Goal: Information Seeking & Learning: Learn about a topic

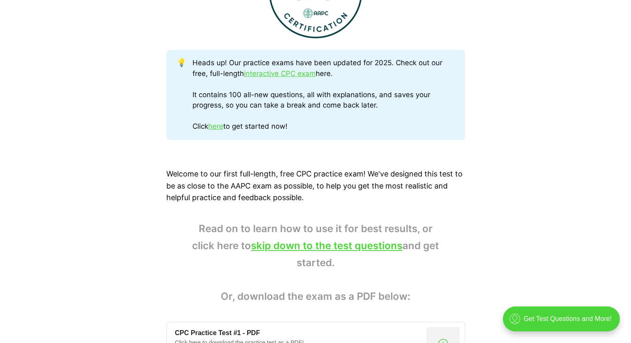
scroll to position [403, 0]
click at [223, 127] on link "here" at bounding box center [215, 126] width 15 height 8
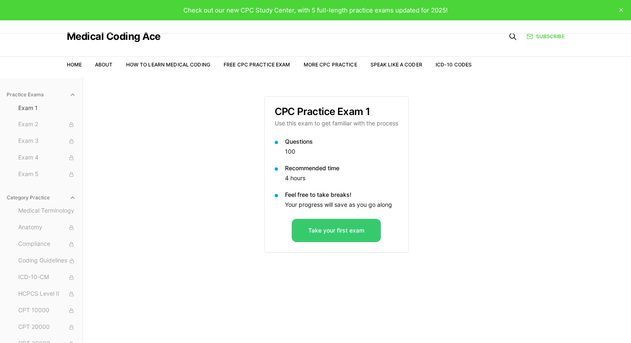
click at [346, 232] on button "Take your first exam" at bounding box center [336, 230] width 89 height 23
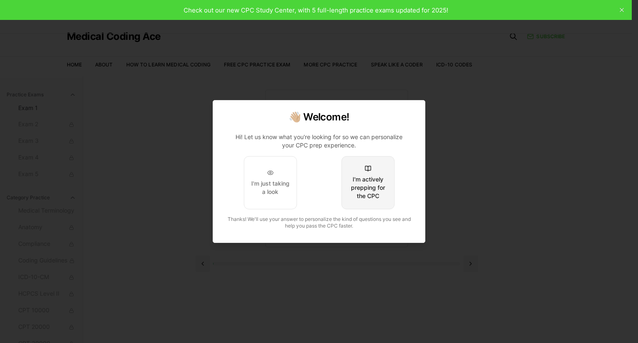
click at [376, 176] on div "I'm actively prepping for the CPC" at bounding box center [367, 187] width 39 height 25
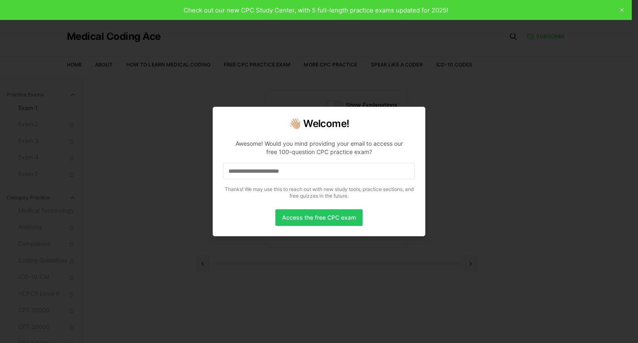
click at [357, 177] on input at bounding box center [319, 171] width 192 height 17
click at [287, 171] on input "*" at bounding box center [319, 171] width 192 height 17
click at [293, 165] on input at bounding box center [319, 171] width 192 height 17
click at [291, 165] on input "*" at bounding box center [319, 171] width 192 height 17
click at [291, 165] on input "**" at bounding box center [319, 171] width 192 height 17
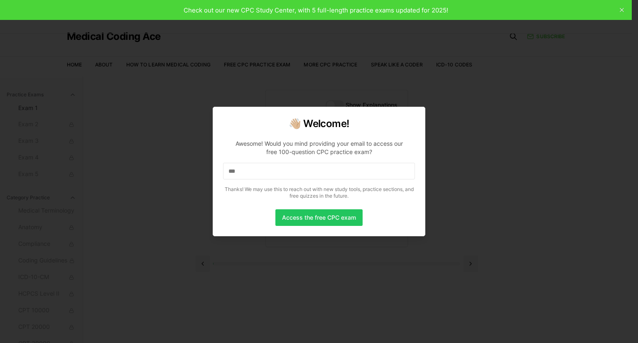
click at [291, 165] on input "***" at bounding box center [319, 171] width 192 height 17
click at [257, 175] on input "***" at bounding box center [319, 171] width 192 height 17
click at [244, 176] on input "****" at bounding box center [319, 171] width 192 height 17
click at [244, 176] on input "*****" at bounding box center [319, 171] width 192 height 17
click at [244, 176] on input "******" at bounding box center [319, 171] width 192 height 17
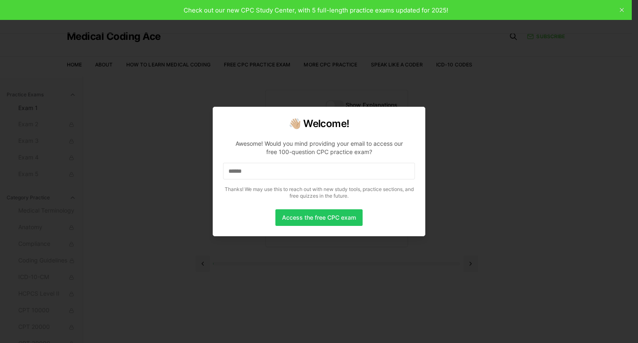
click at [255, 168] on input "******" at bounding box center [319, 171] width 192 height 17
click at [255, 168] on input "*******" at bounding box center [319, 171] width 192 height 17
click at [255, 168] on input "********" at bounding box center [319, 171] width 192 height 17
click at [255, 168] on input "*********" at bounding box center [319, 171] width 192 height 17
drag, startPoint x: 269, startPoint y: 169, endPoint x: 164, endPoint y: 166, distance: 105.0
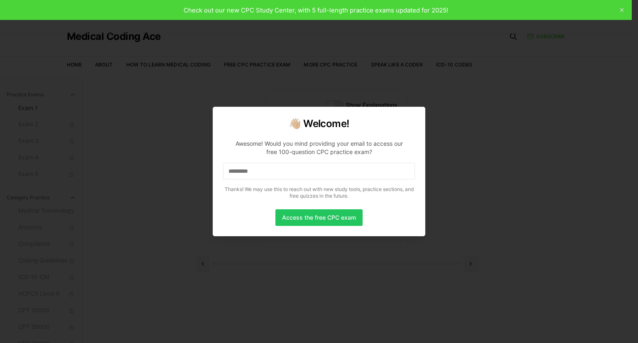
click at [164, 166] on body "Check out our new CPC Study Center, with 5 full-length practice exams updated f…" at bounding box center [315, 209] width 631 height 419
click at [340, 174] on input at bounding box center [319, 171] width 192 height 17
click at [306, 222] on button "Access the free CPC exam" at bounding box center [318, 217] width 87 height 17
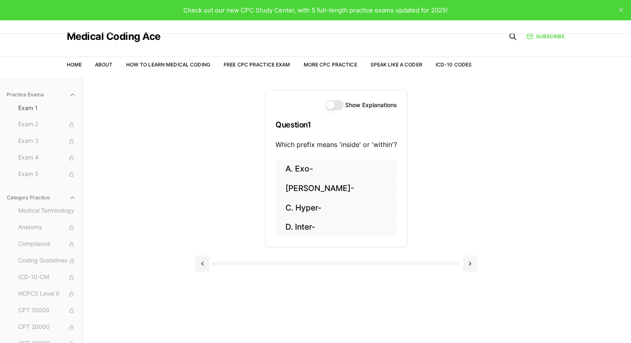
click at [324, 99] on div "Show Explanations Question 1 Which prefix means 'inside' or 'within'?" at bounding box center [337, 124] width 142 height 69
click at [330, 105] on button "Show Explanations" at bounding box center [334, 105] width 18 height 10
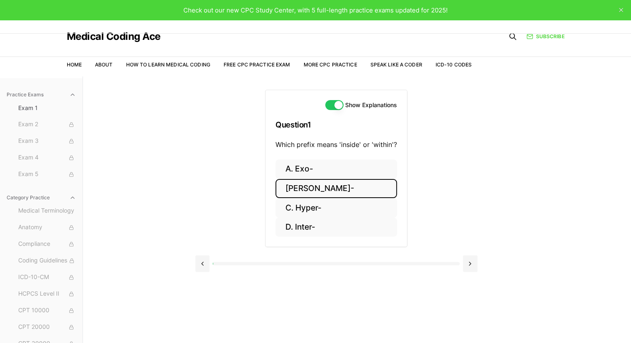
click at [303, 187] on button "[PERSON_NAME]-" at bounding box center [337, 189] width 122 height 20
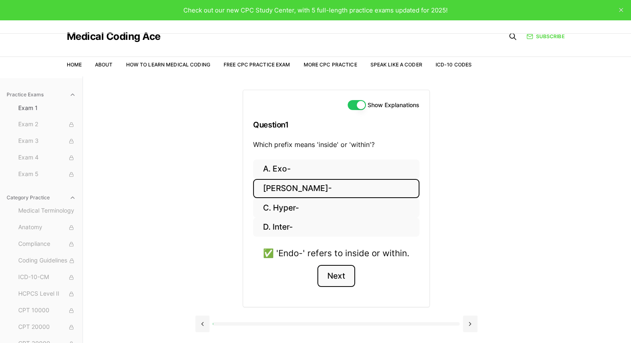
click at [344, 281] on button "Next" at bounding box center [337, 276] width 38 height 22
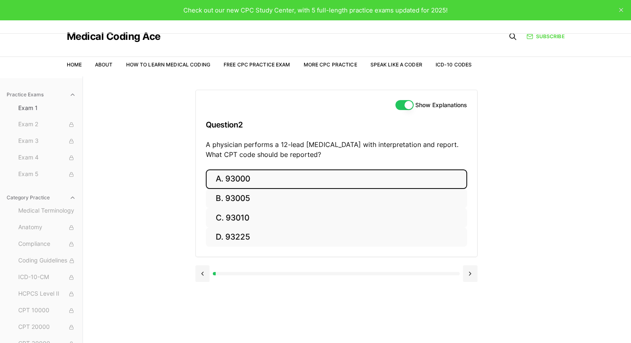
click at [234, 179] on button "A. 93000" at bounding box center [336, 179] width 261 height 20
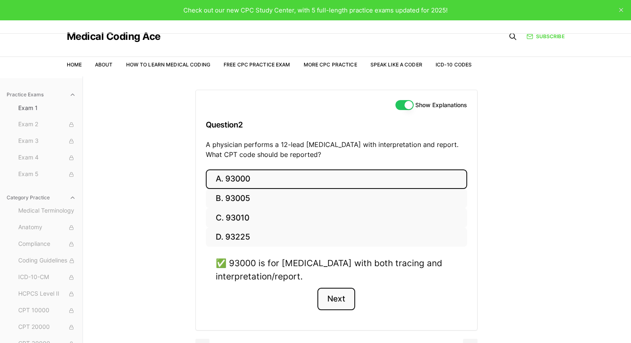
click at [341, 296] on button "Next" at bounding box center [337, 299] width 38 height 22
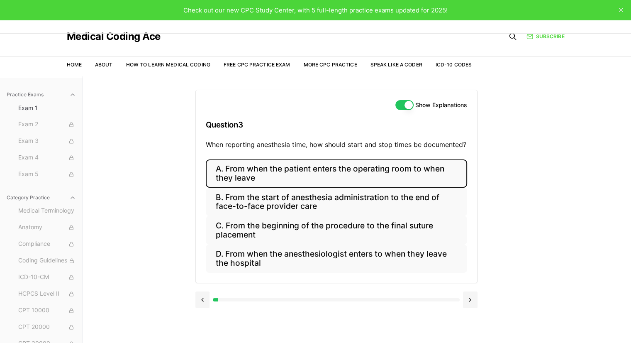
click at [357, 174] on button "A. From when the patient enters the operating room to when they leave" at bounding box center [336, 173] width 261 height 28
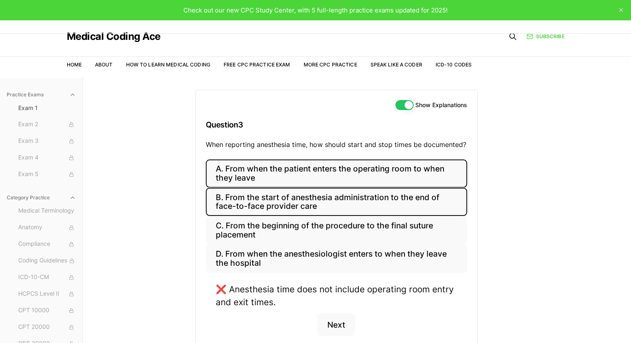
click at [354, 212] on button "B. From the start of anesthesia administration to the end of face-to-face provi…" at bounding box center [336, 202] width 261 height 28
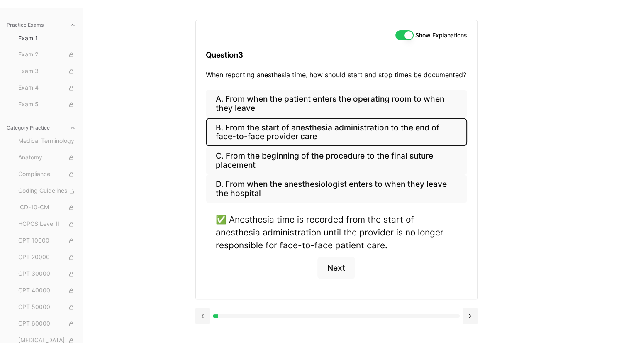
scroll to position [76, 0]
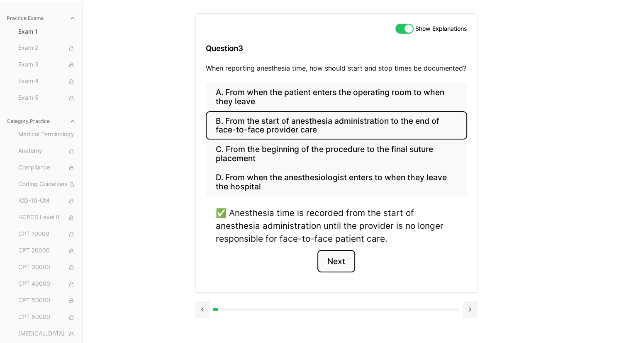
click at [340, 264] on button "Next" at bounding box center [337, 261] width 38 height 22
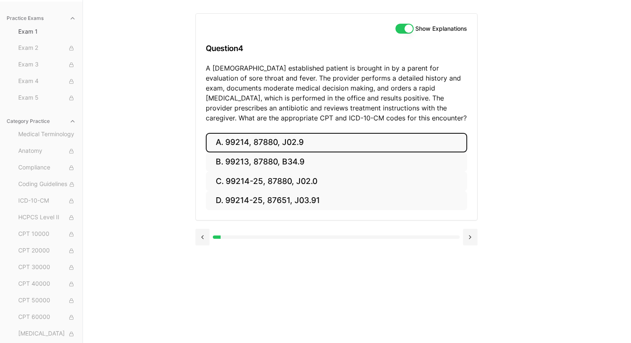
click at [277, 141] on button "A. 99214, 87880, J02.9" at bounding box center [336, 143] width 261 height 20
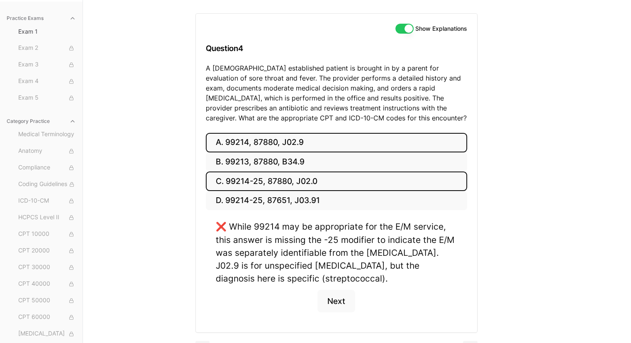
click at [300, 173] on button "C. 99214-25, 87880, J02.0" at bounding box center [336, 181] width 261 height 20
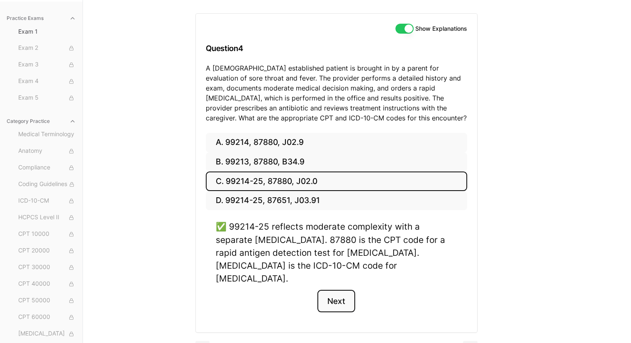
click at [345, 291] on button "Next" at bounding box center [337, 301] width 38 height 22
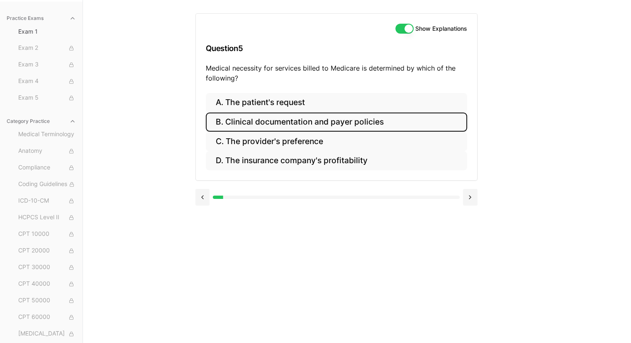
click at [366, 122] on button "B. Clinical documentation and payer policies" at bounding box center [336, 122] width 261 height 20
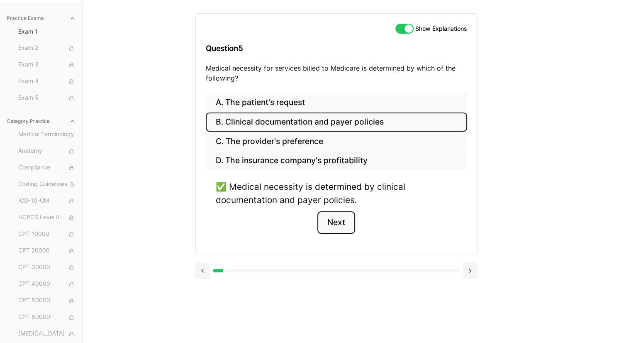
click at [339, 220] on button "Next" at bounding box center [337, 222] width 38 height 22
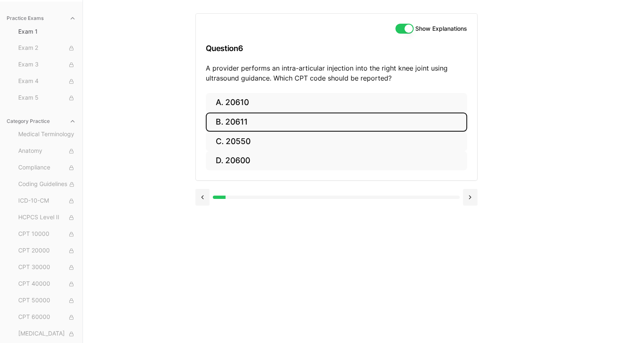
click at [234, 118] on button "B. 20611" at bounding box center [336, 122] width 261 height 20
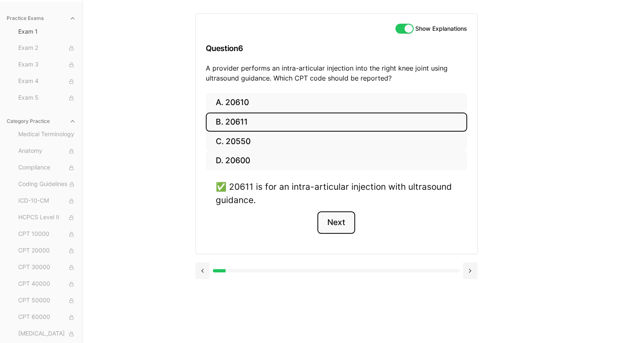
click at [333, 220] on button "Next" at bounding box center [337, 222] width 38 height 22
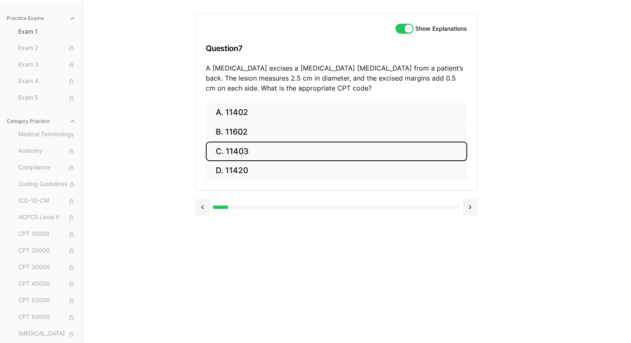
click at [248, 158] on button "C. 11403" at bounding box center [336, 152] width 261 height 20
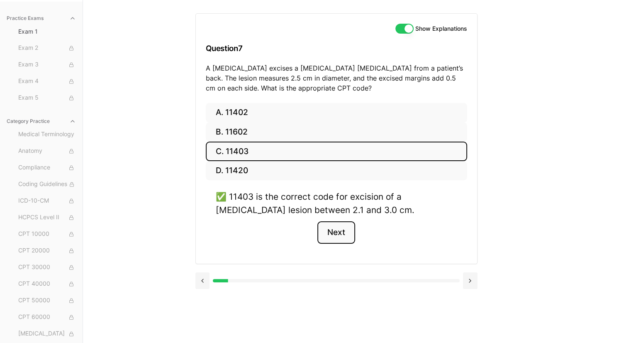
click at [337, 232] on button "Next" at bounding box center [337, 232] width 38 height 22
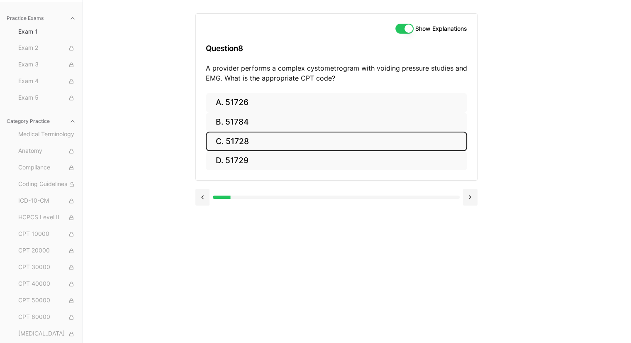
click at [252, 137] on button "C. 51728" at bounding box center [336, 142] width 261 height 20
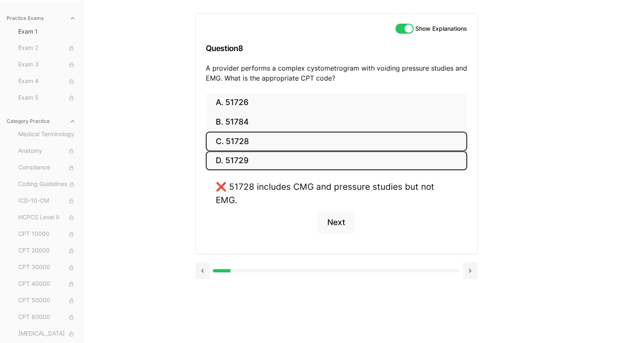
click at [229, 156] on button "D. 51729" at bounding box center [336, 161] width 261 height 20
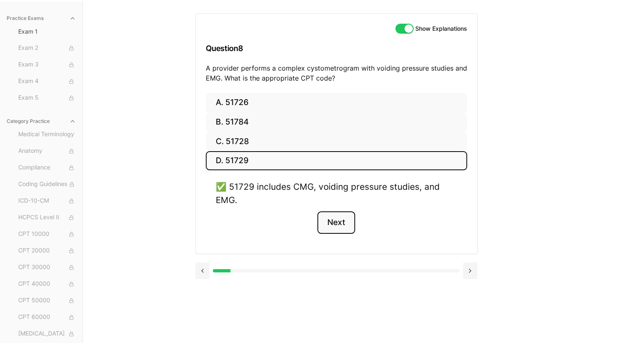
click at [342, 225] on button "Next" at bounding box center [337, 222] width 38 height 22
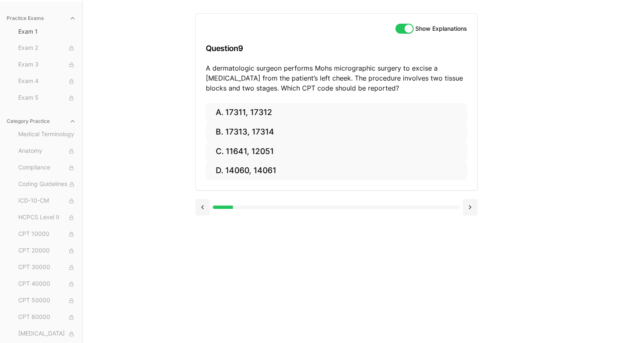
scroll to position [0, 0]
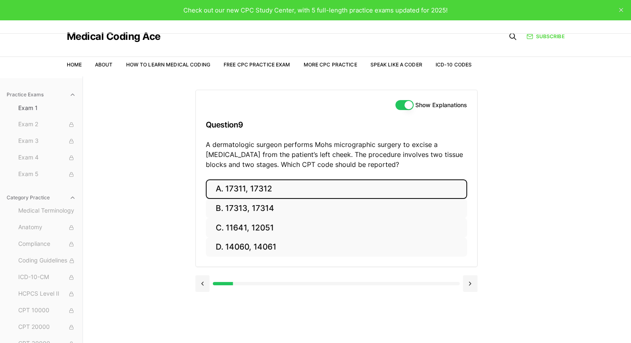
click at [227, 186] on button "A. 17311, 17312" at bounding box center [336, 189] width 261 height 20
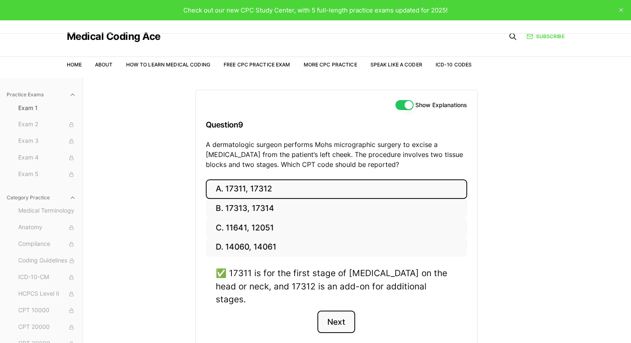
click at [341, 310] on button "Next" at bounding box center [337, 321] width 38 height 22
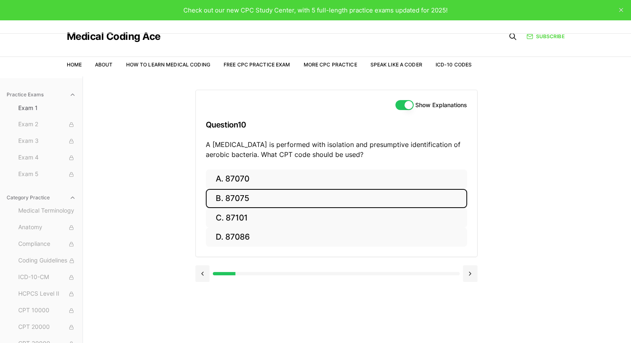
click at [237, 190] on button "B. 87075" at bounding box center [336, 199] width 261 height 20
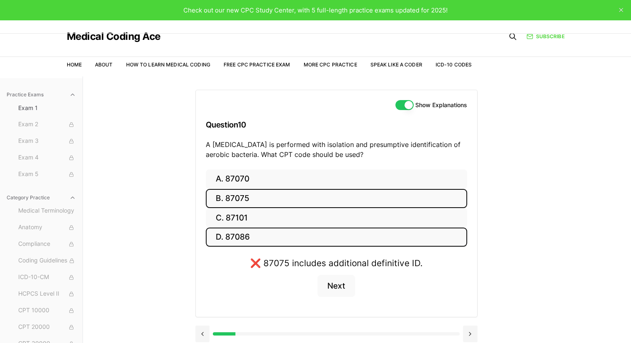
click at [242, 239] on button "D. 87086" at bounding box center [336, 237] width 261 height 20
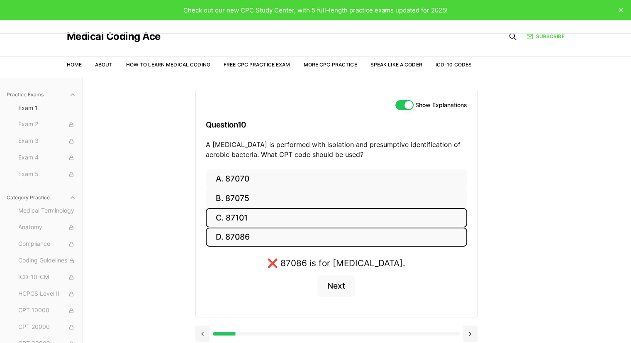
click at [241, 224] on button "C. 87101" at bounding box center [336, 218] width 261 height 20
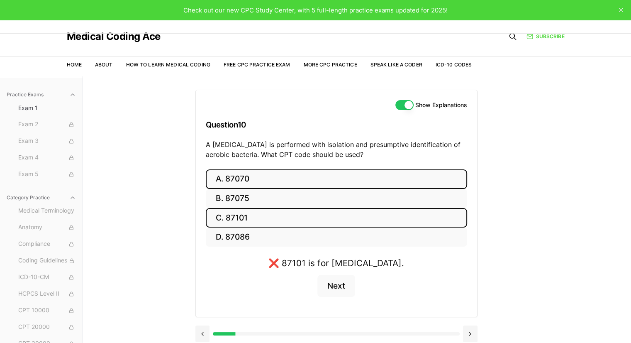
click at [234, 176] on button "A. 87070" at bounding box center [336, 179] width 261 height 20
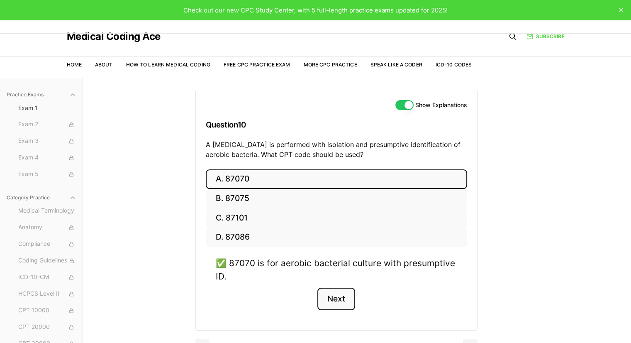
click at [335, 304] on button "Next" at bounding box center [337, 299] width 38 height 22
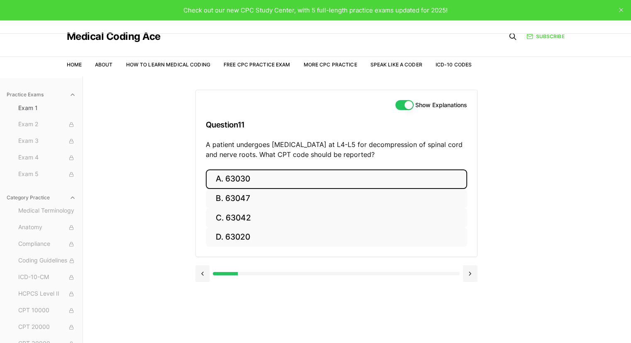
click at [231, 184] on button "A. 63030" at bounding box center [336, 179] width 261 height 20
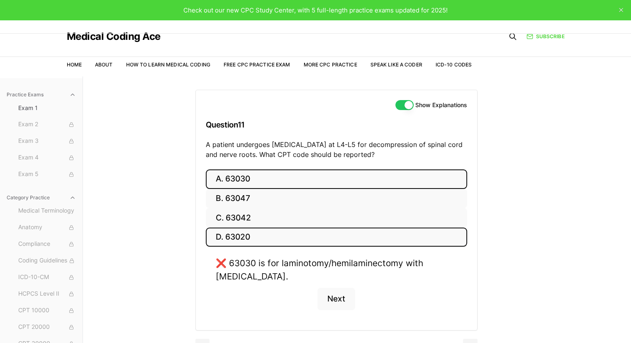
click at [246, 235] on button "D. 63020" at bounding box center [336, 237] width 261 height 20
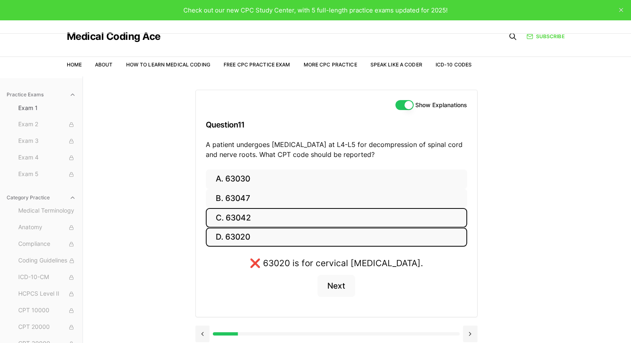
click at [252, 216] on button "C. 63042" at bounding box center [336, 218] width 261 height 20
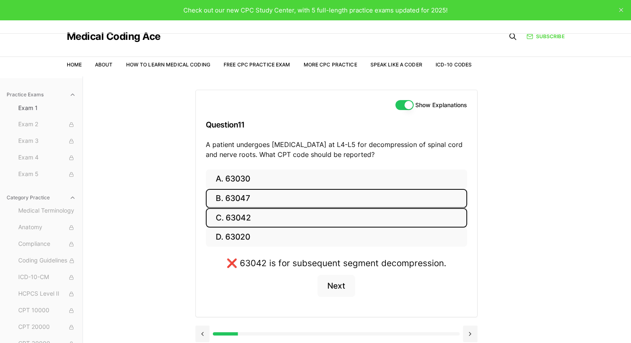
click at [252, 206] on button "B. 63047" at bounding box center [336, 199] width 261 height 20
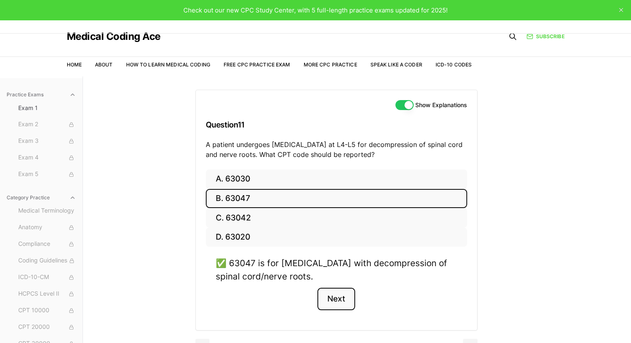
click at [329, 295] on button "Next" at bounding box center [337, 299] width 38 height 22
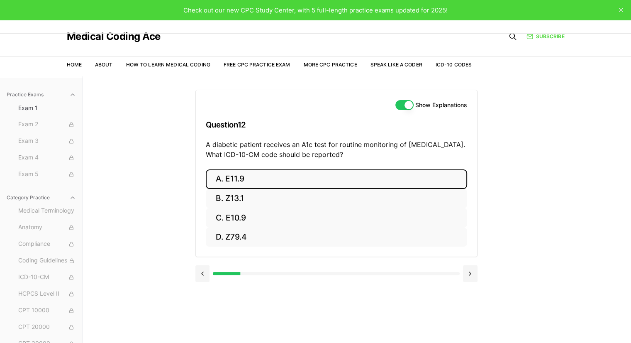
click at [225, 181] on button "A. E11.9" at bounding box center [336, 179] width 261 height 20
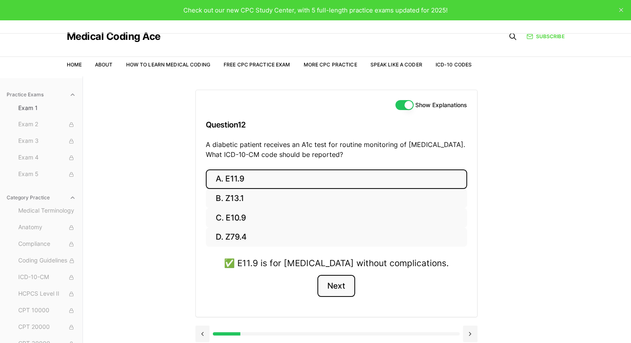
click at [334, 285] on button "Next" at bounding box center [337, 286] width 38 height 22
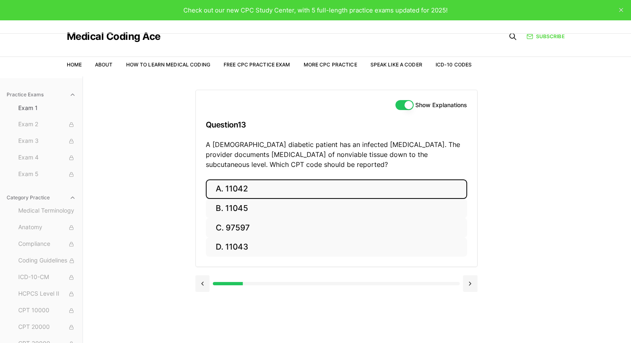
click at [246, 187] on button "A. 11042" at bounding box center [336, 189] width 261 height 20
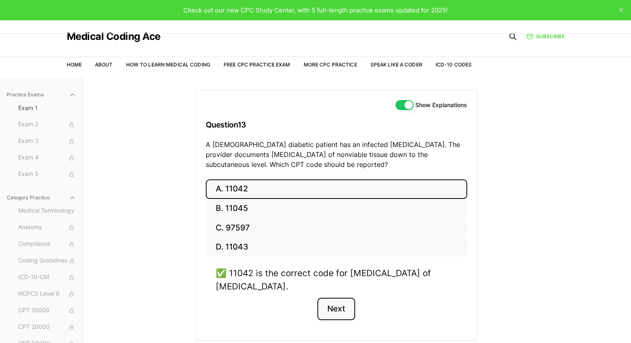
click at [330, 305] on button "Next" at bounding box center [337, 309] width 38 height 22
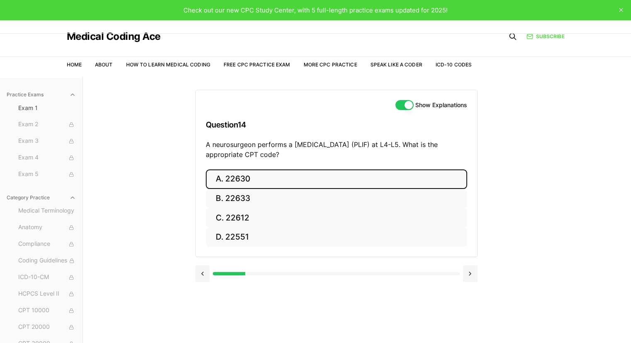
click at [247, 184] on button "A. 22630" at bounding box center [336, 179] width 261 height 20
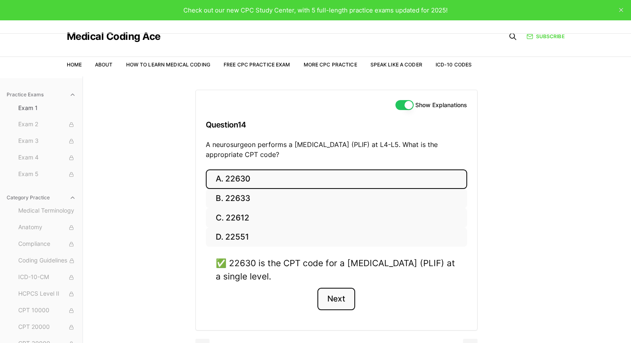
click at [327, 298] on button "Next" at bounding box center [337, 299] width 38 height 22
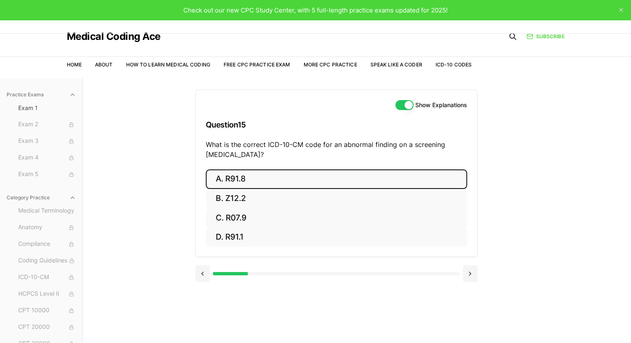
click at [254, 180] on button "A. R91.8" at bounding box center [336, 179] width 261 height 20
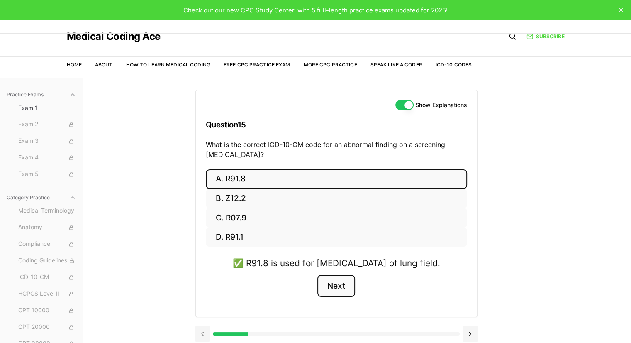
click at [339, 297] on button "Next" at bounding box center [337, 286] width 38 height 22
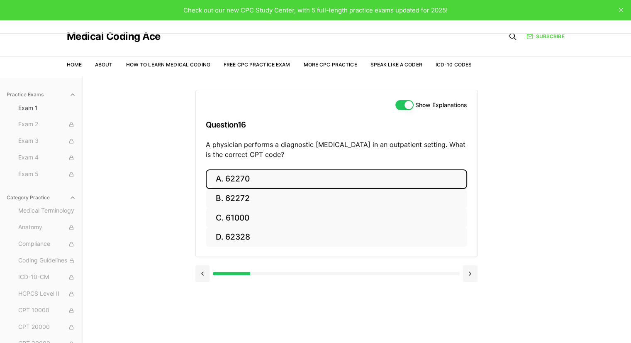
click at [244, 178] on button "A. 62270" at bounding box center [336, 179] width 261 height 20
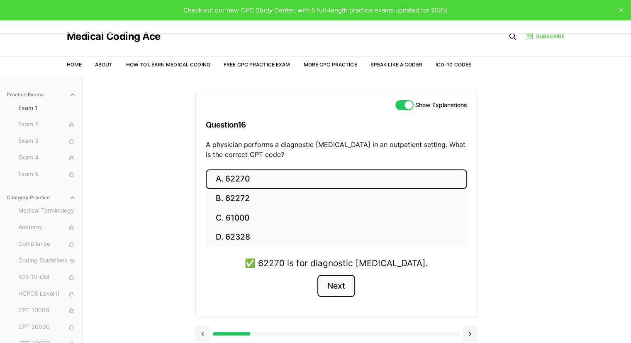
click at [335, 287] on button "Next" at bounding box center [337, 286] width 38 height 22
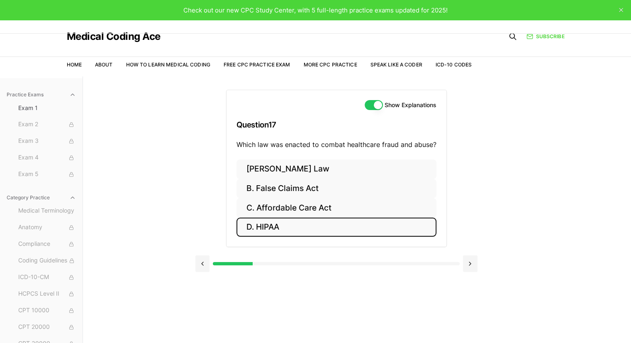
click at [283, 227] on button "D. HIPAA" at bounding box center [337, 227] width 200 height 20
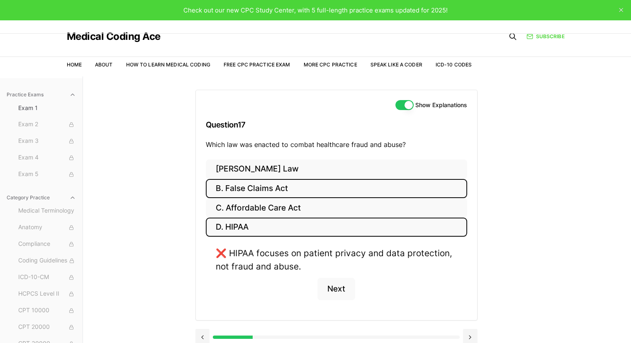
click at [268, 179] on button "B. False Claims Act" at bounding box center [336, 189] width 261 height 20
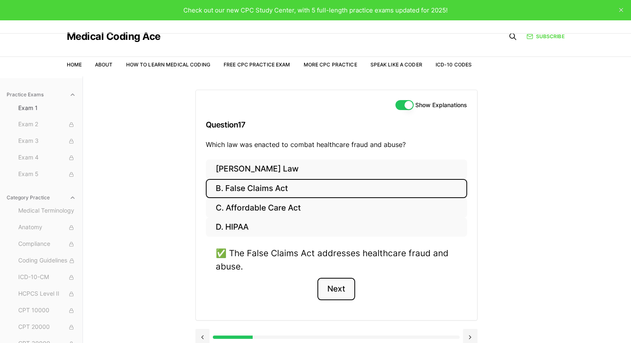
click at [341, 285] on button "Next" at bounding box center [337, 289] width 38 height 22
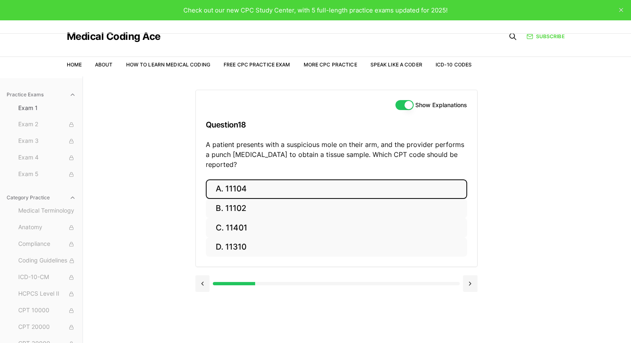
click at [256, 181] on button "A. 11104" at bounding box center [336, 189] width 261 height 20
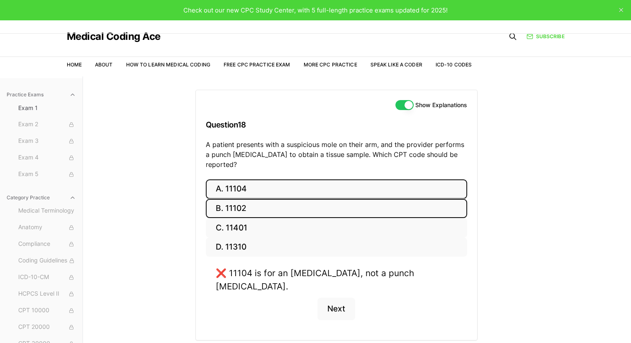
click at [261, 200] on button "B. 11102" at bounding box center [336, 209] width 261 height 20
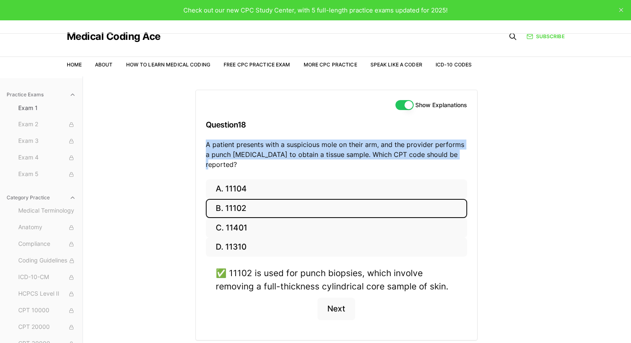
drag, startPoint x: 204, startPoint y: 140, endPoint x: 453, endPoint y: 160, distance: 249.8
click at [453, 160] on div "Show Explanations Question 18 A patient presents with a suspicious mole on thei…" at bounding box center [336, 134] width 281 height 89
copy p "A patient presents with a suspicious mole on their arm, and the provider perfor…"
click at [183, 166] on div "Practice Exams Exam 1 Exam 2 Exam 3 Exam 4 Exam 5 Category Practice Medical Ter…" at bounding box center [315, 247] width 631 height 343
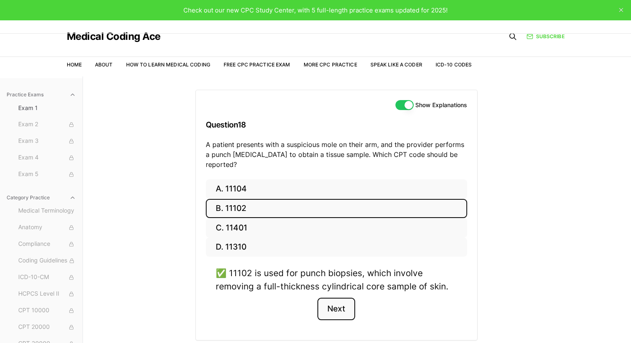
click at [340, 298] on button "Next" at bounding box center [337, 309] width 38 height 22
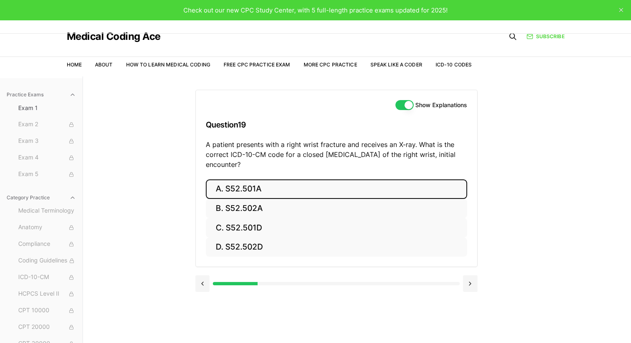
click at [247, 183] on button "A. S52.501A" at bounding box center [336, 189] width 261 height 20
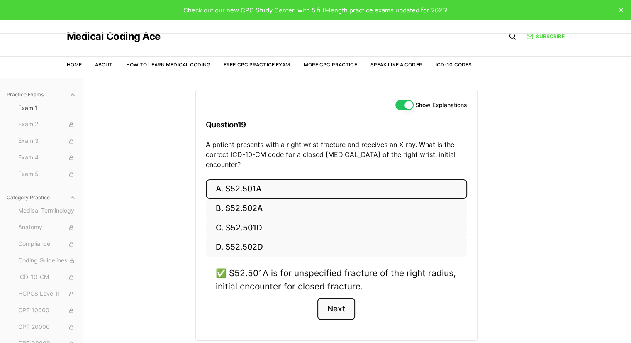
click at [330, 304] on button "Next" at bounding box center [337, 309] width 38 height 22
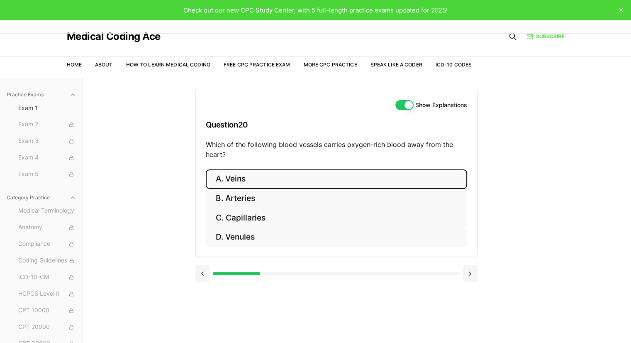
click at [248, 188] on button "A. Veins" at bounding box center [336, 179] width 261 height 20
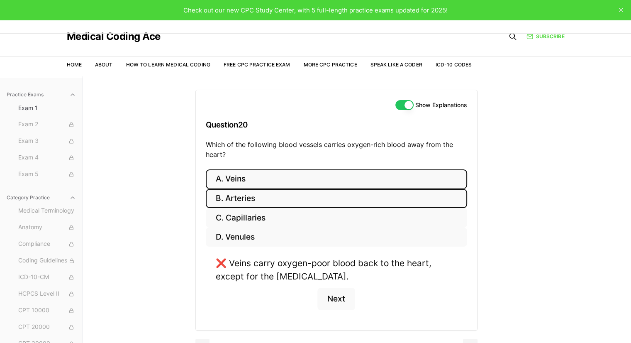
click at [254, 196] on button "B. Arteries" at bounding box center [336, 199] width 261 height 20
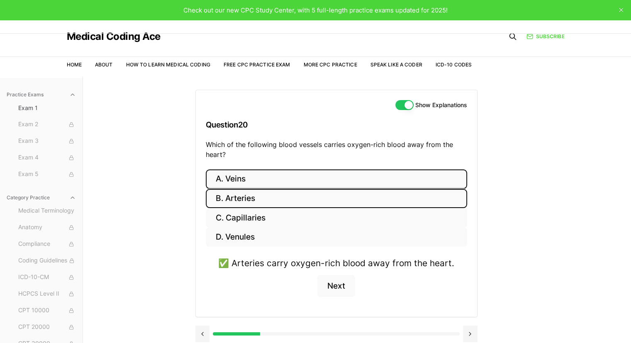
click at [252, 187] on button "A. Veins" at bounding box center [336, 179] width 261 height 20
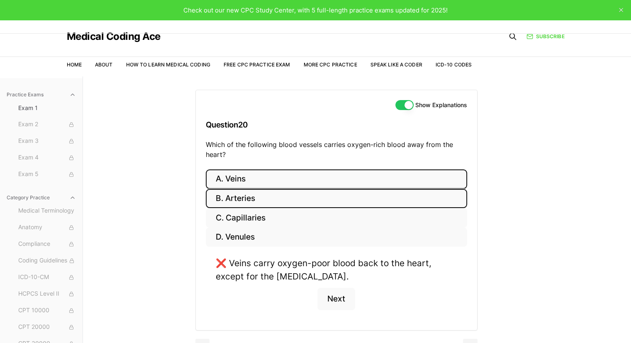
click at [258, 195] on button "B. Arteries" at bounding box center [336, 199] width 261 height 20
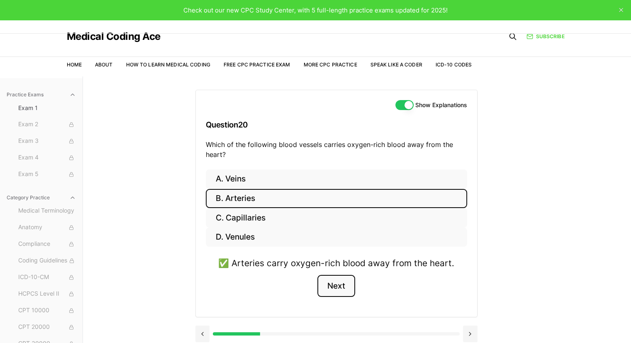
click at [342, 279] on button "Next" at bounding box center [337, 286] width 38 height 22
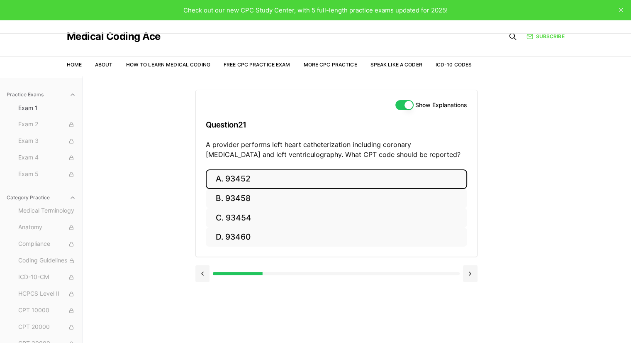
click at [236, 178] on button "A. 93452" at bounding box center [336, 179] width 261 height 20
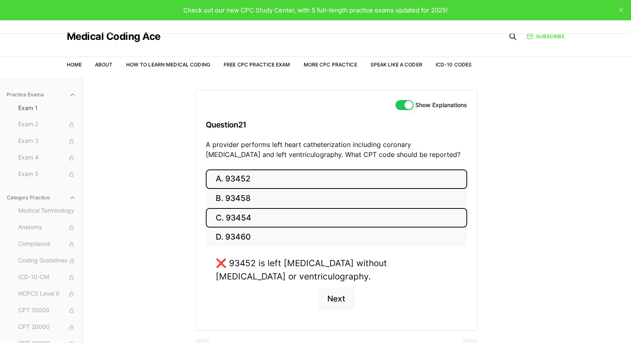
click at [272, 217] on button "C. 93454" at bounding box center [336, 218] width 261 height 20
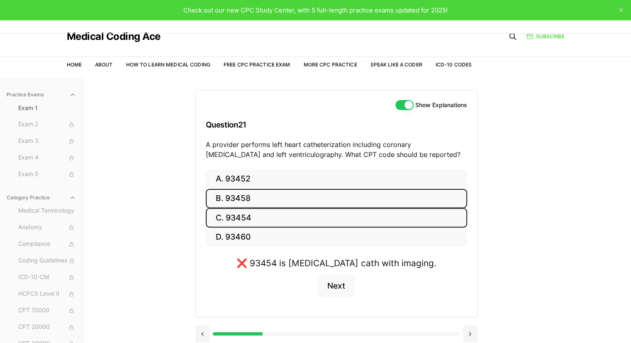
click at [267, 199] on button "B. 93458" at bounding box center [336, 199] width 261 height 20
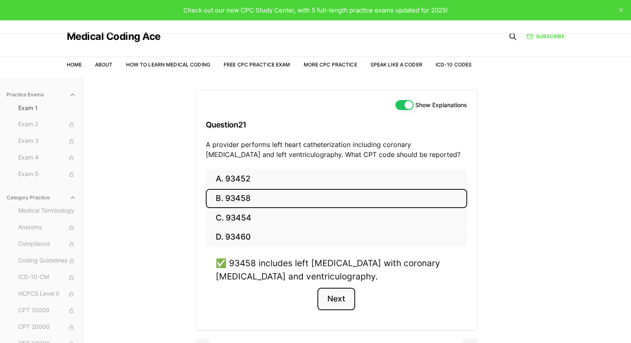
click at [339, 293] on button "Next" at bounding box center [337, 299] width 38 height 22
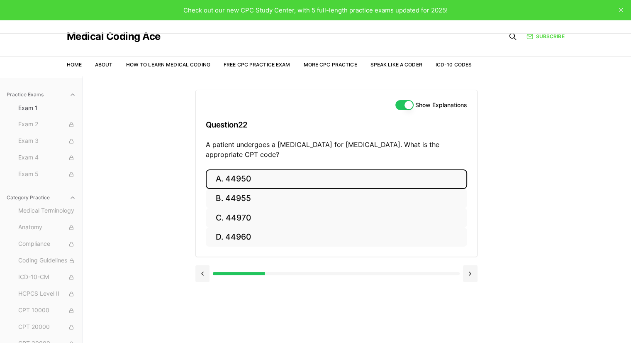
click at [265, 178] on button "A. 44950" at bounding box center [336, 179] width 261 height 20
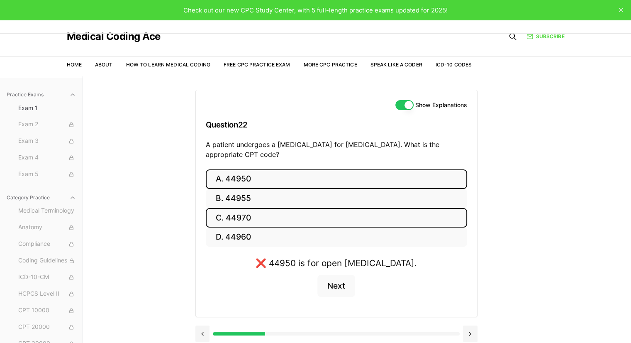
click at [273, 214] on button "C. 44970" at bounding box center [336, 218] width 261 height 20
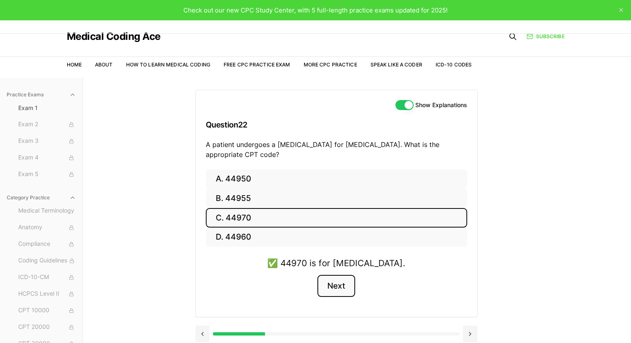
click at [339, 290] on button "Next" at bounding box center [337, 286] width 38 height 22
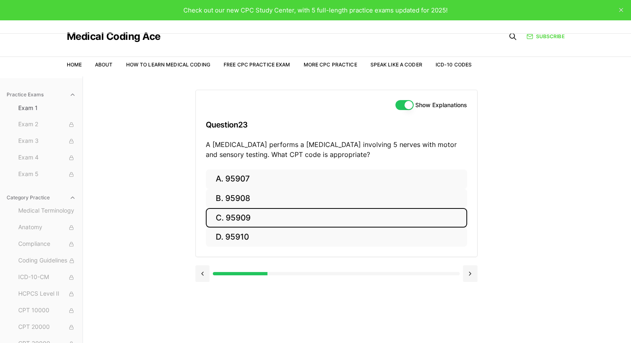
click at [244, 214] on button "C. 95909" at bounding box center [336, 218] width 261 height 20
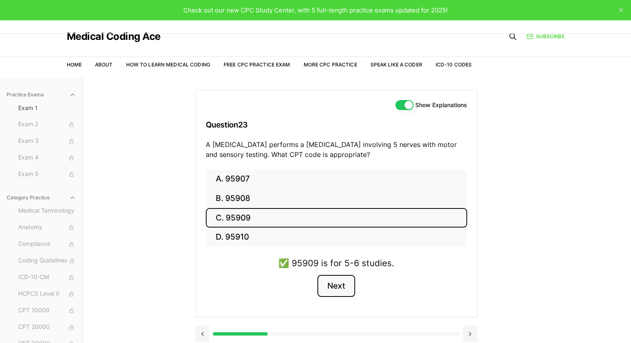
click at [334, 288] on button "Next" at bounding box center [337, 286] width 38 height 22
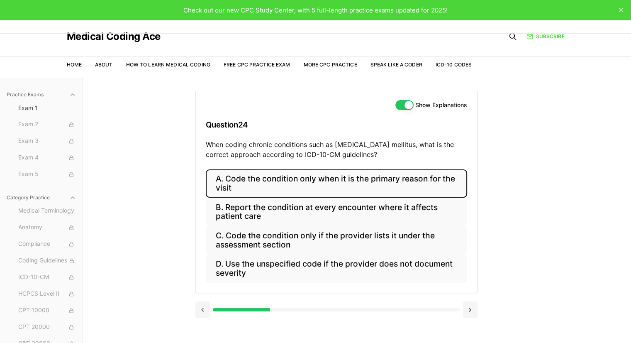
click at [408, 177] on button "A. Code the condition only when it is the primary reason for the visit" at bounding box center [336, 183] width 261 height 28
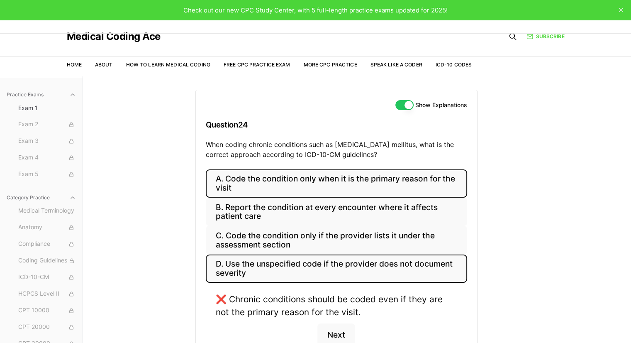
click at [398, 271] on button "D. Use the unspecified code if the provider does not document severity" at bounding box center [336, 268] width 261 height 28
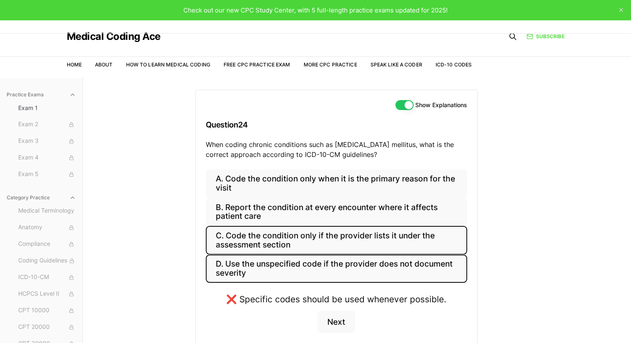
click at [367, 233] on button "C. Code the condition only if the provider lists it under the assessment section" at bounding box center [336, 240] width 261 height 28
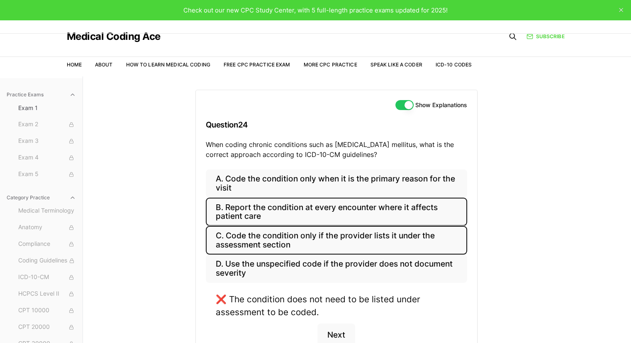
click at [362, 211] on button "B. Report the condition at every encounter where it affects patient care" at bounding box center [336, 212] width 261 height 28
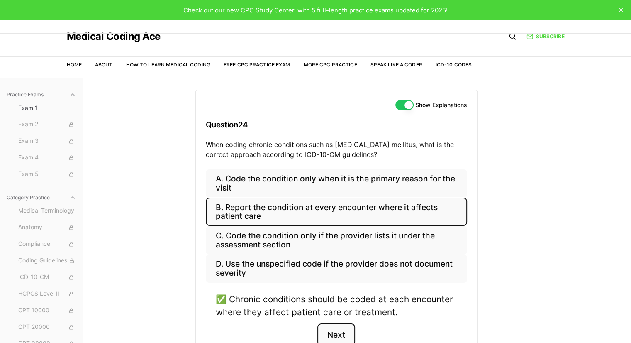
click at [337, 335] on button "Next" at bounding box center [337, 334] width 38 height 22
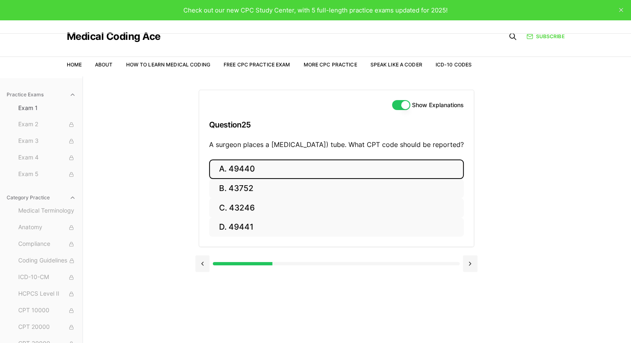
click at [256, 174] on button "A. 49440" at bounding box center [336, 169] width 255 height 20
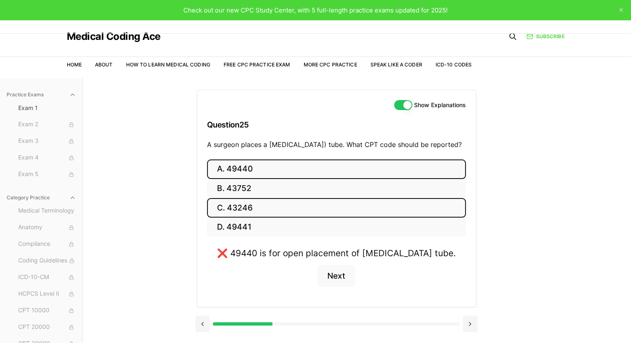
click at [249, 217] on button "C. 43246" at bounding box center [336, 208] width 259 height 20
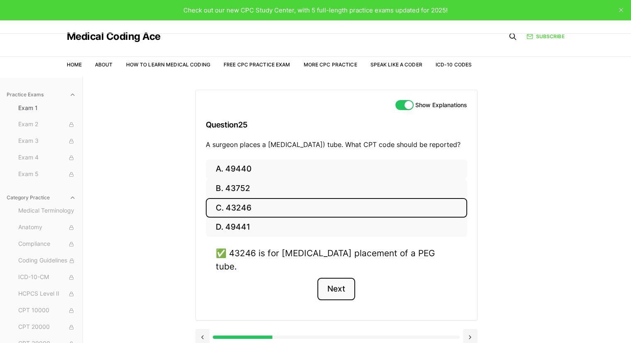
click at [339, 283] on button "Next" at bounding box center [337, 289] width 38 height 22
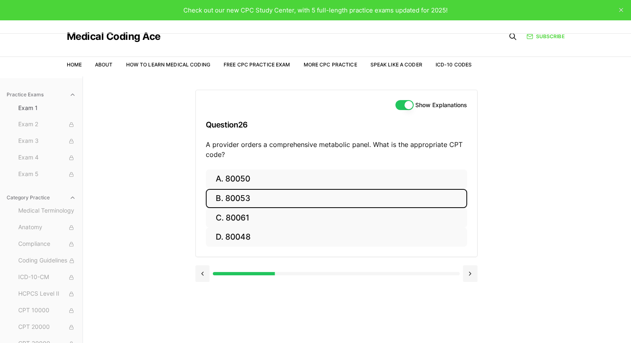
click at [279, 200] on button "B. 80053" at bounding box center [336, 199] width 261 height 20
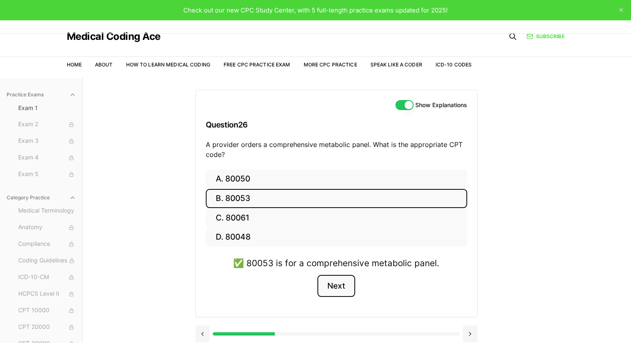
click at [344, 278] on button "Next" at bounding box center [337, 286] width 38 height 22
